Goal: Task Accomplishment & Management: Manage account settings

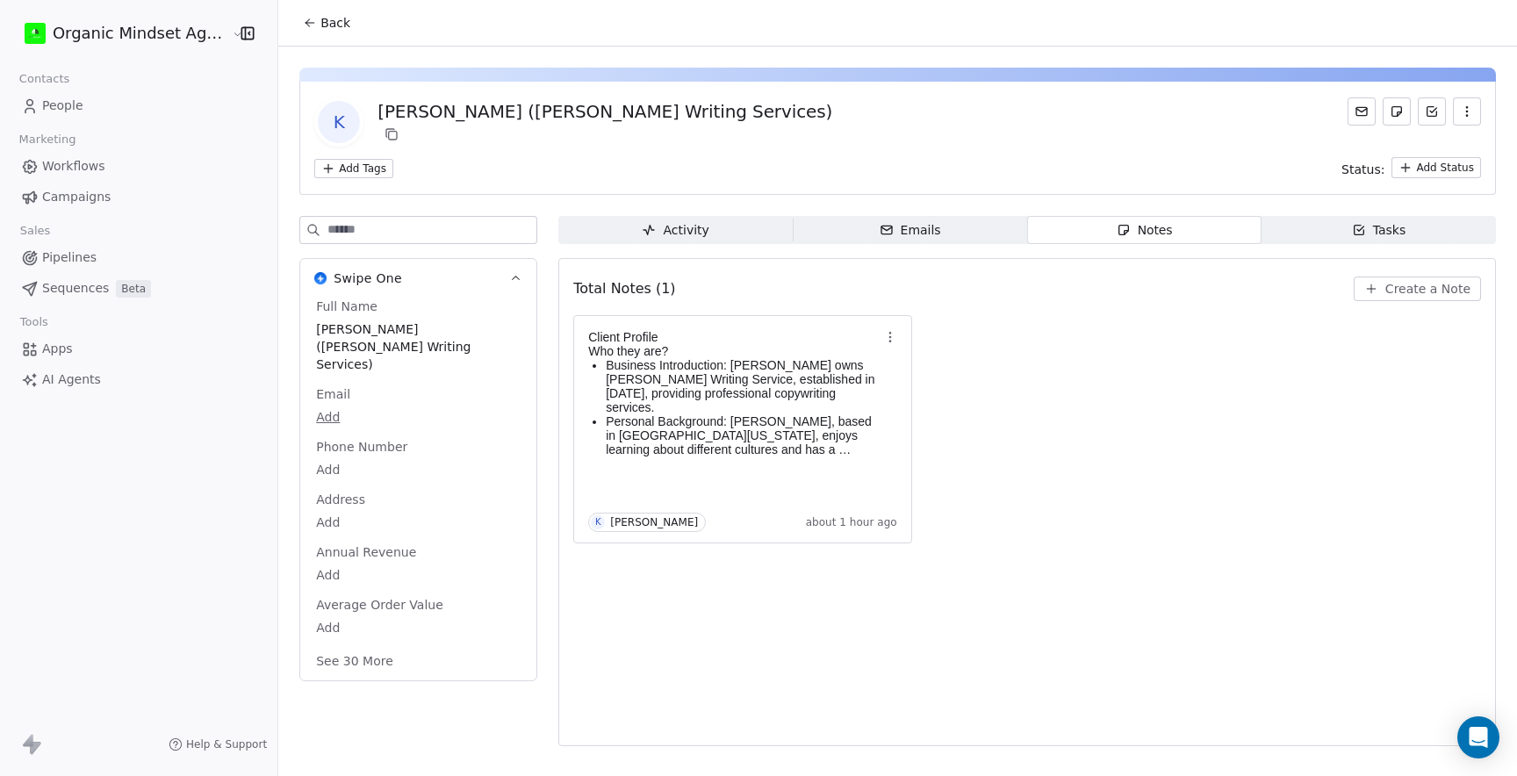
click at [58, 106] on span "People" at bounding box center [62, 106] width 41 height 18
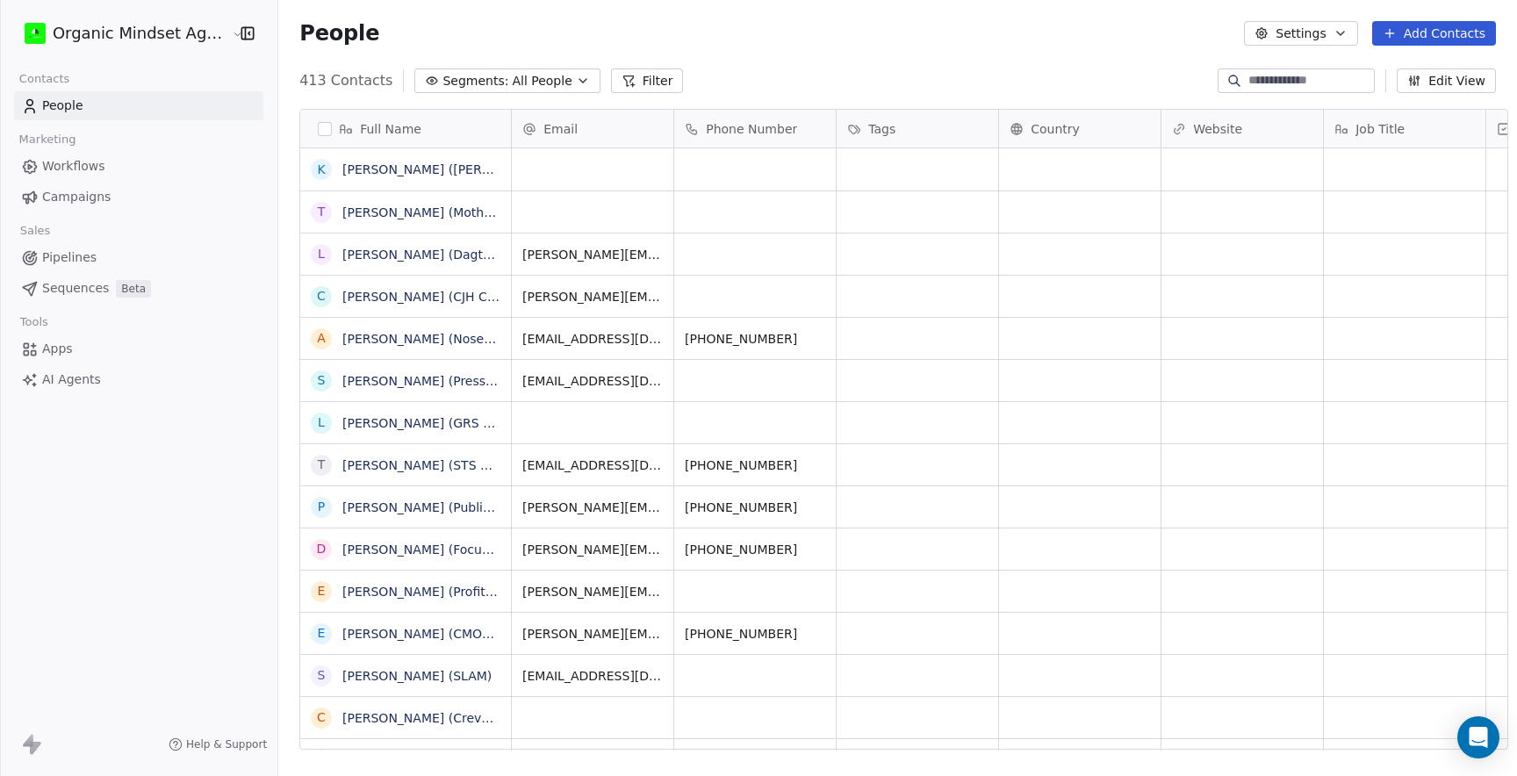
scroll to position [683, 1251]
click at [1428, 41] on button "Add Contacts" at bounding box center [1434, 33] width 124 height 25
click at [1433, 74] on span "Create new contact" at bounding box center [1439, 71] width 120 height 18
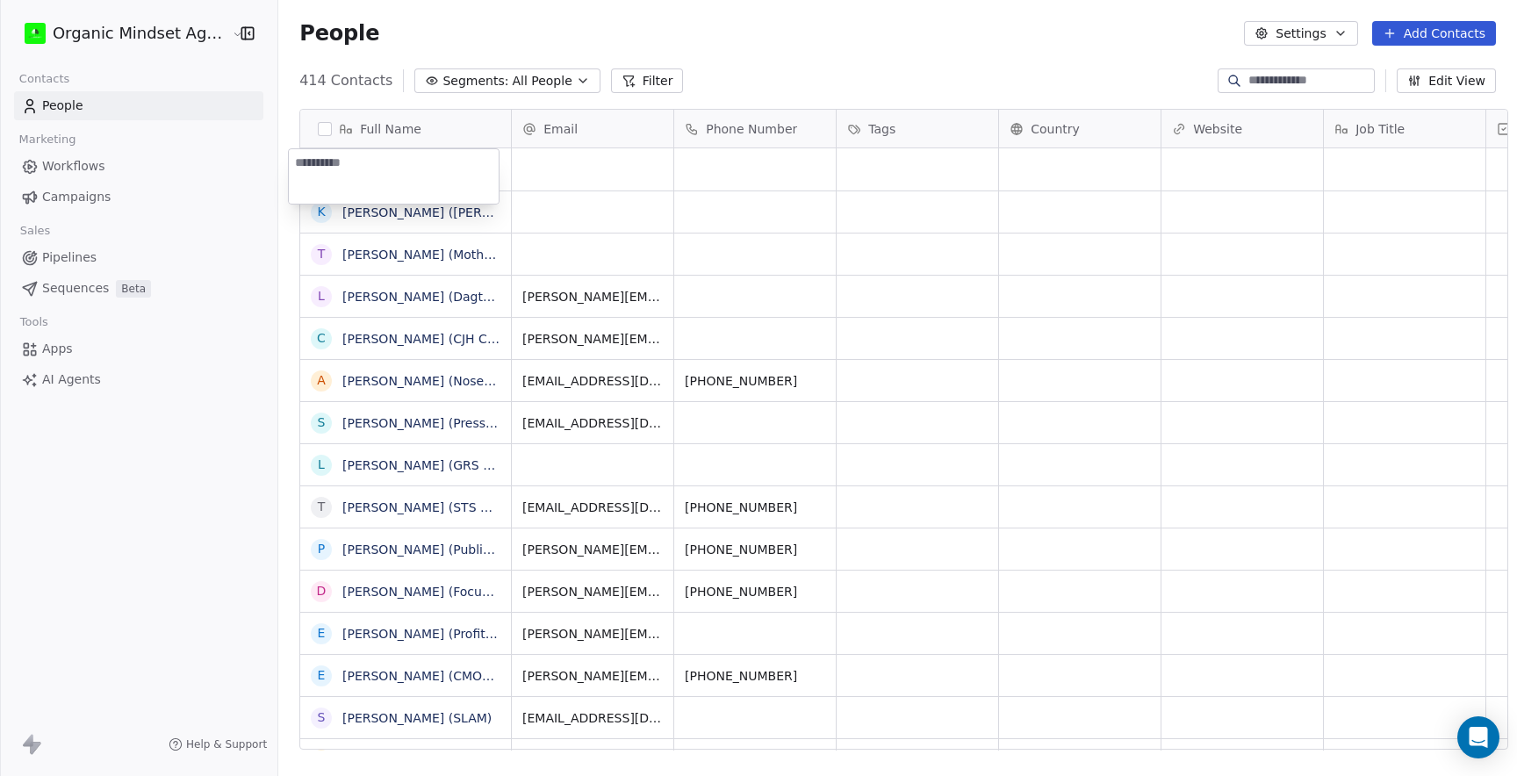
click at [398, 175] on textarea at bounding box center [394, 176] width 210 height 54
type textarea "**********"
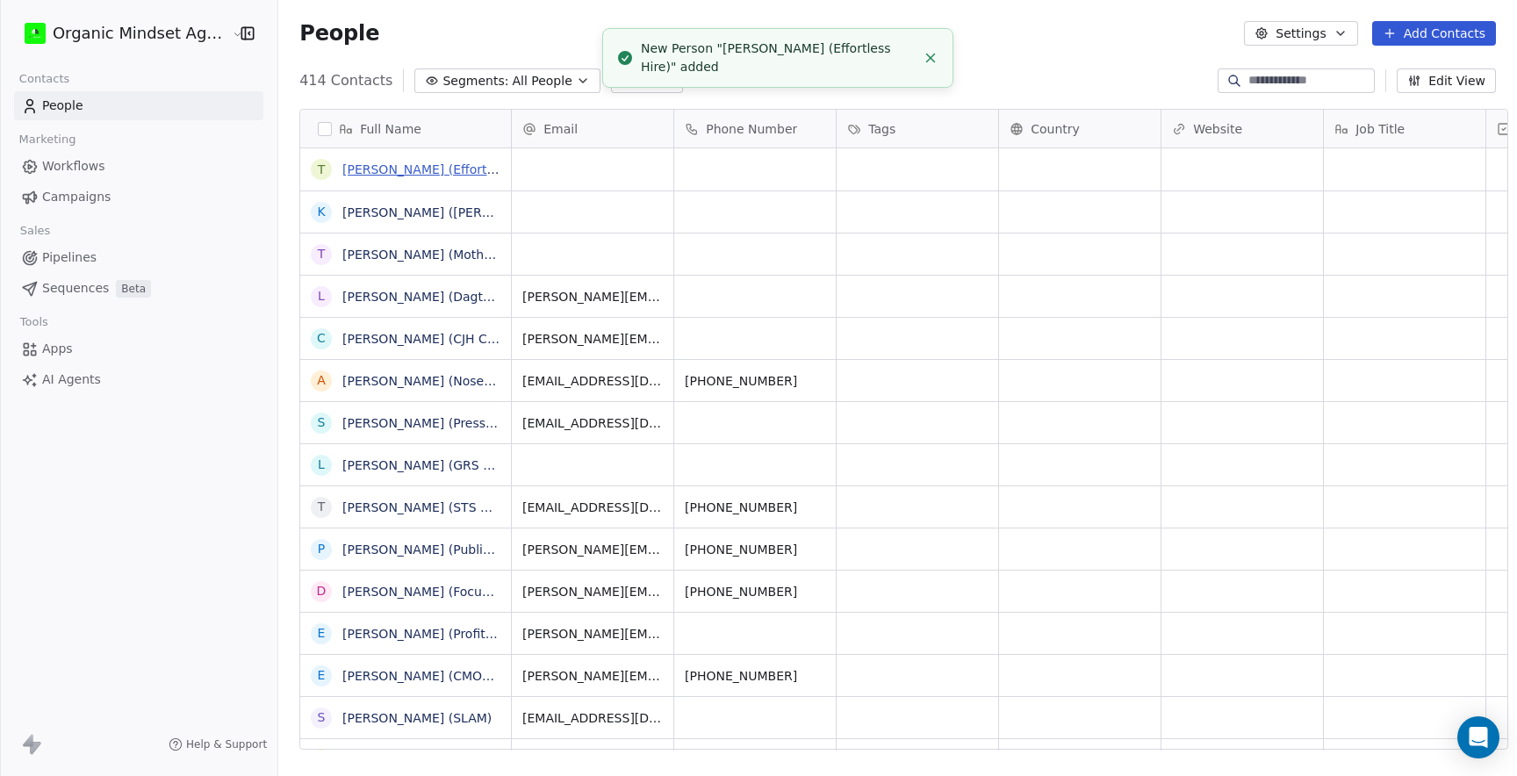
click at [431, 174] on link "[PERSON_NAME] (Effortless Hire)" at bounding box center [443, 169] width 202 height 14
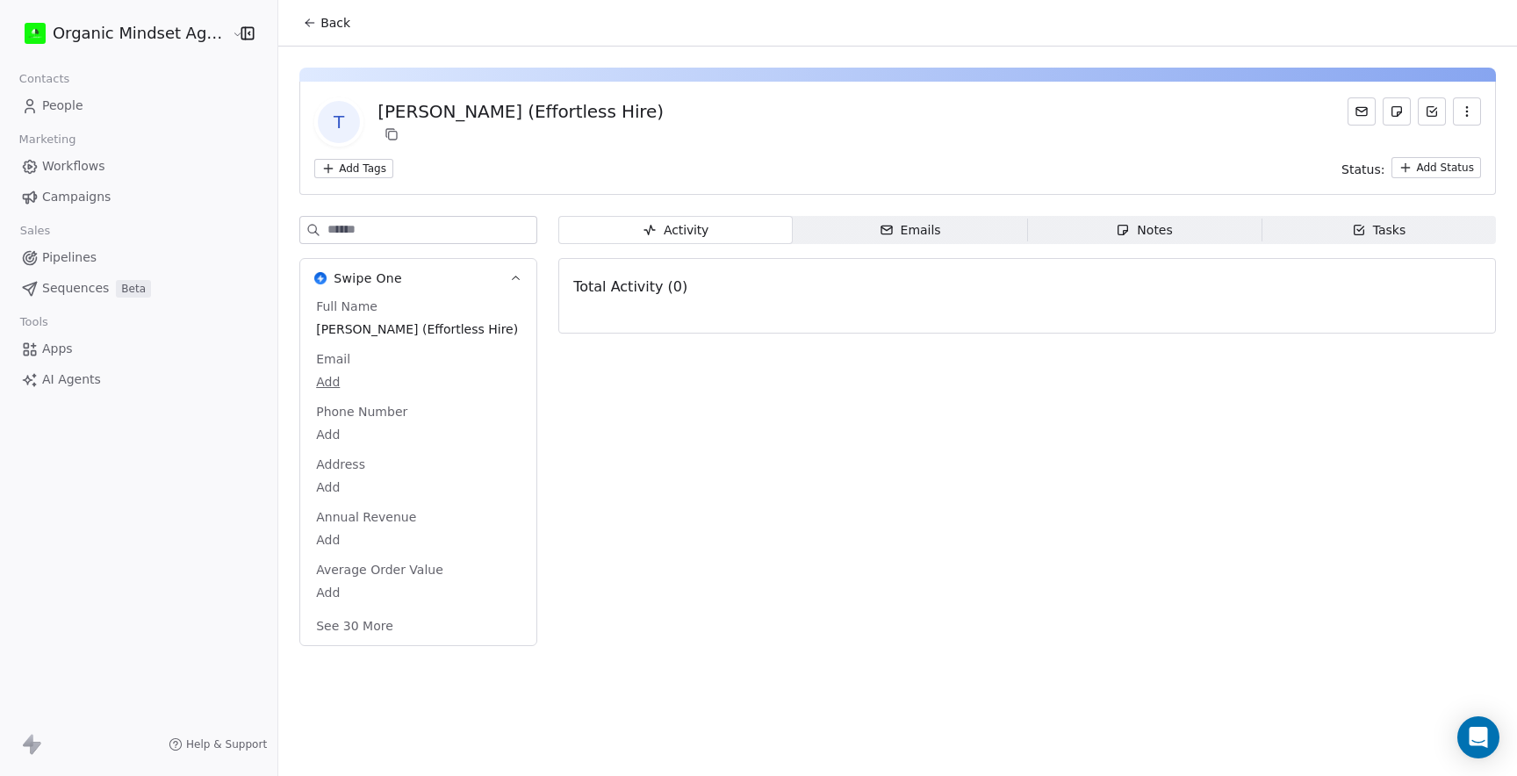
click at [1152, 232] on div "Notes" at bounding box center [1144, 230] width 56 height 18
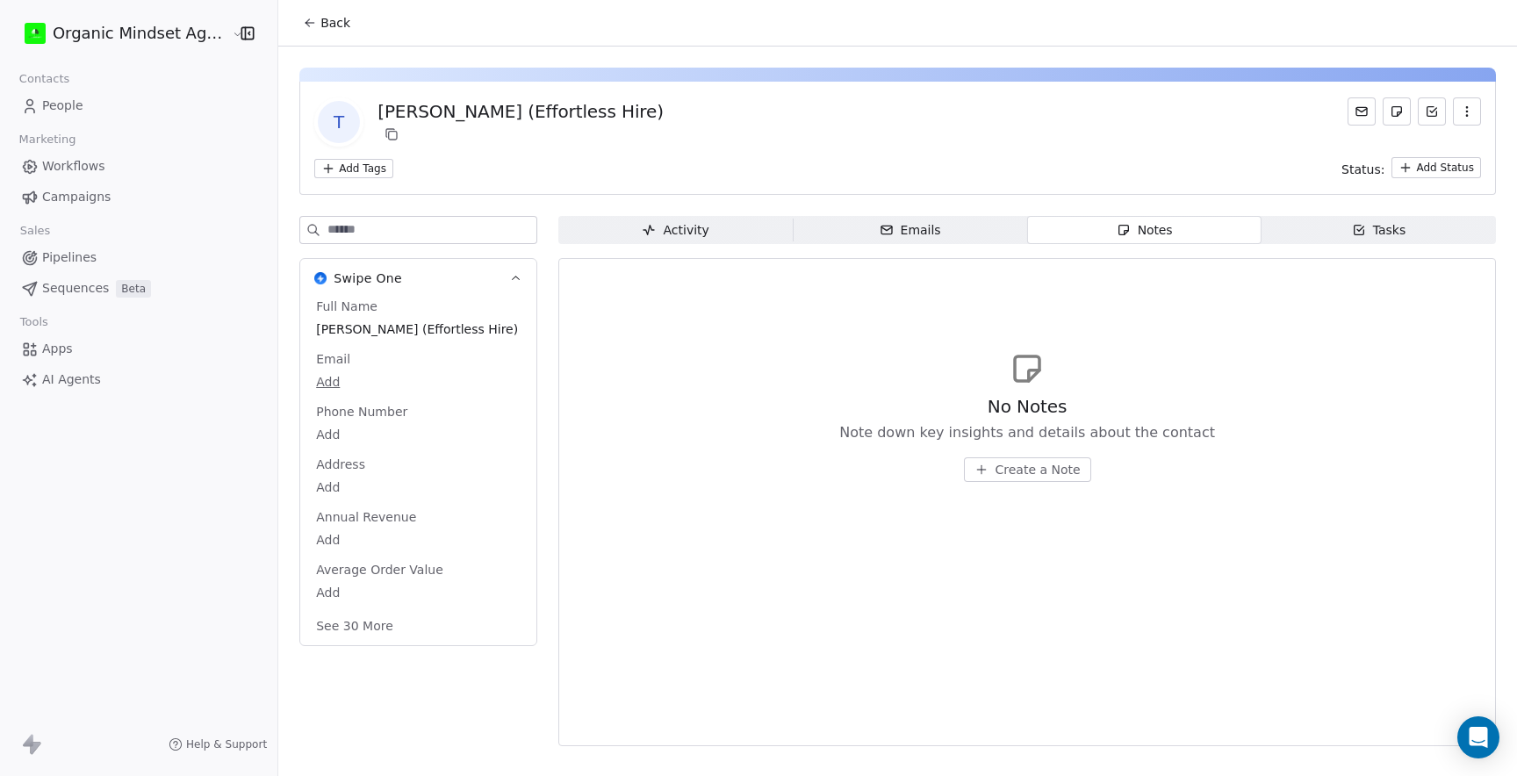
click at [995, 468] on span "Create a Note" at bounding box center [1037, 470] width 85 height 18
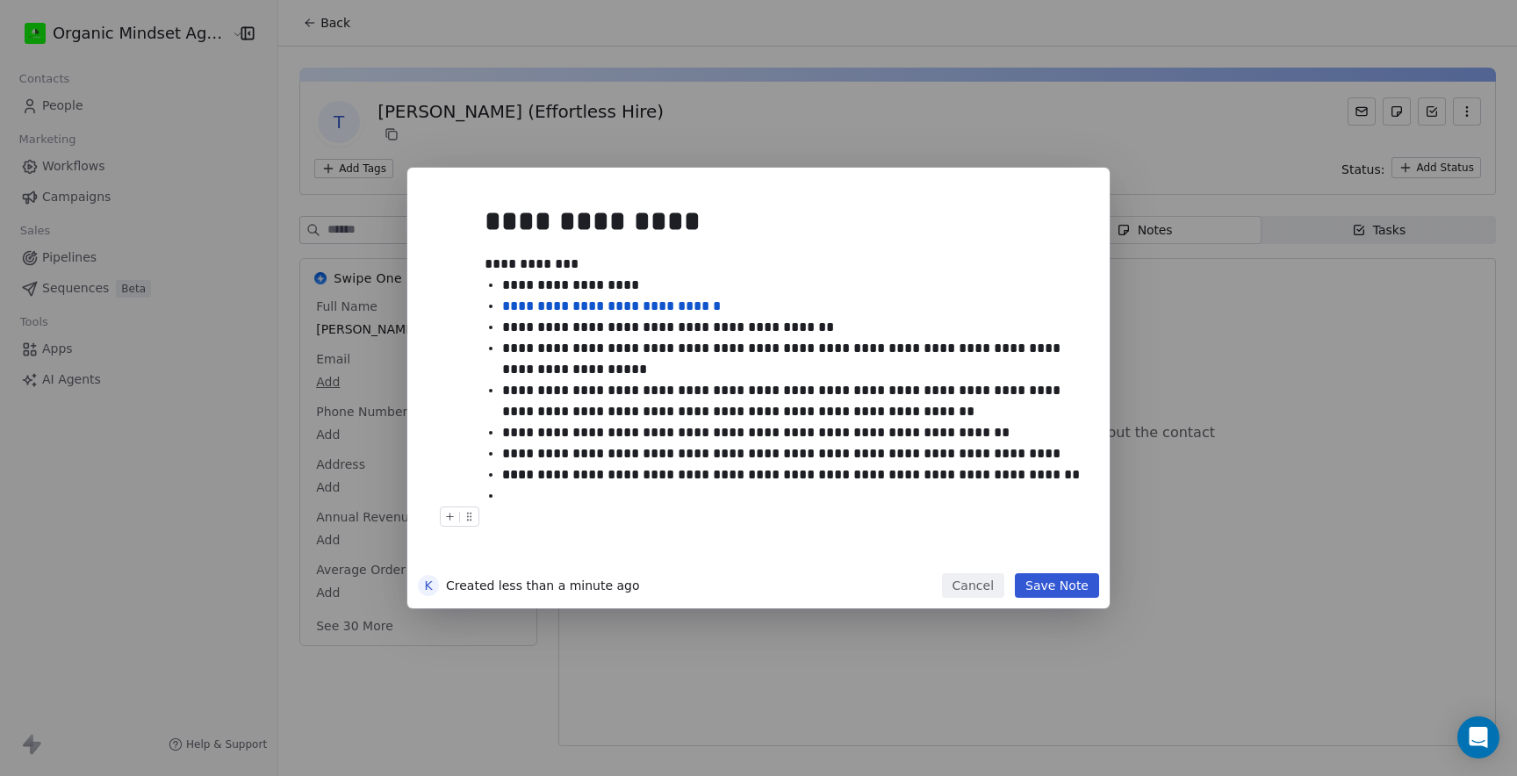
click at [1073, 587] on button "Save Note" at bounding box center [1057, 585] width 84 height 25
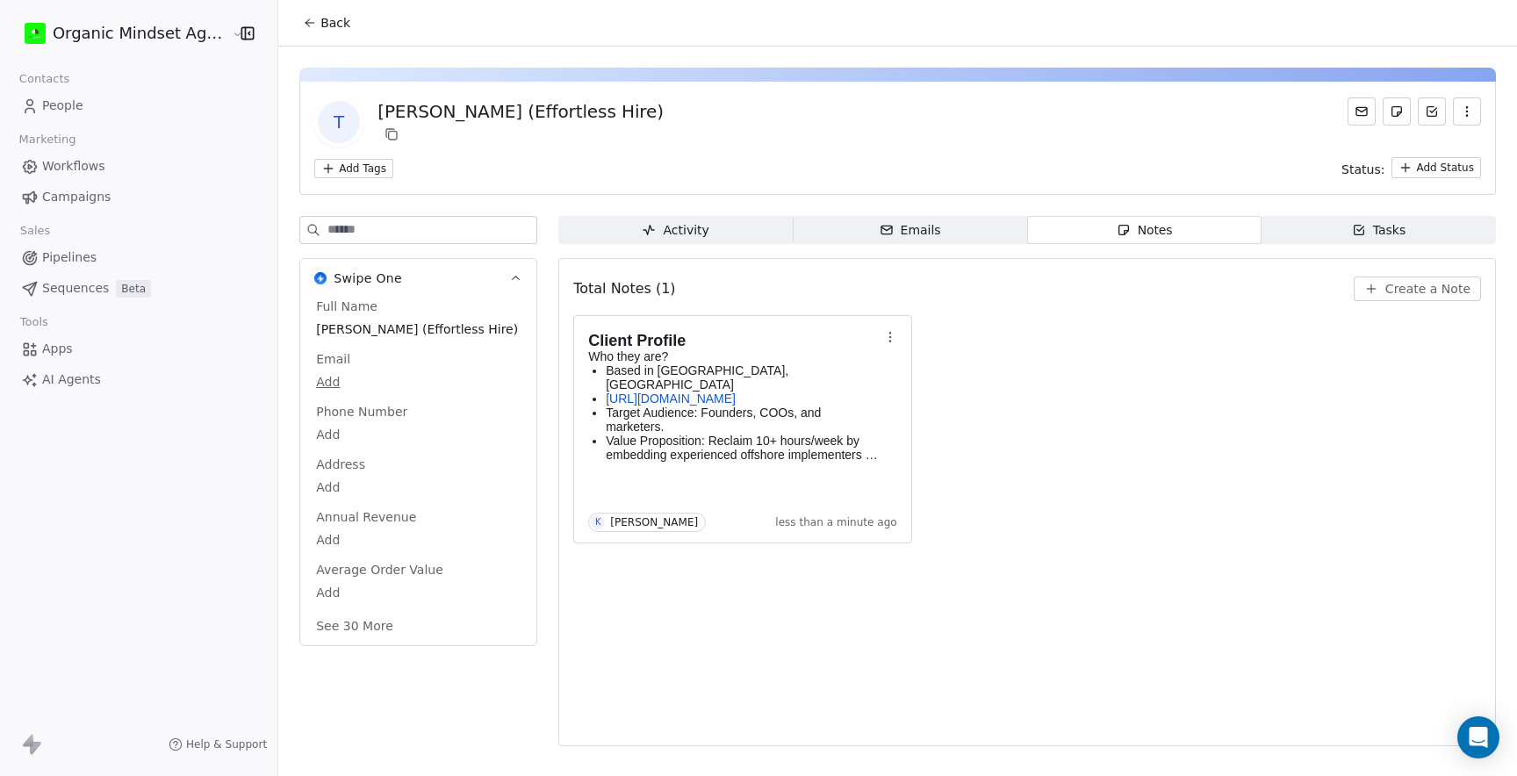
click at [1075, 516] on div "Client Profile Who they are? Based in [GEOGRAPHIC_DATA], [GEOGRAPHIC_DATA] [URL…" at bounding box center [1027, 429] width 908 height 228
